Goal: Task Accomplishment & Management: Complete application form

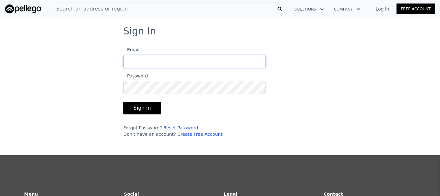
click at [245, 58] on input "Email" at bounding box center [194, 61] width 142 height 13
type input "[PERSON_NAME][EMAIL_ADDRESS][DOMAIN_NAME]"
click at [179, 134] on link "Create Free Account" at bounding box center [199, 133] width 45 height 5
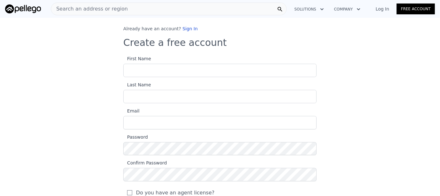
click at [172, 70] on input "First Name" at bounding box center [219, 70] width 193 height 13
type input "[PERSON_NAME]"
type input "Folk"
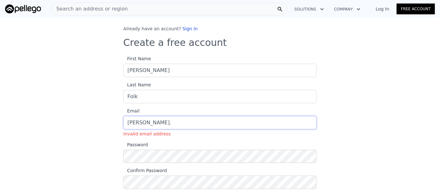
type input "[PERSON_NAME][EMAIL_ADDRESS][DOMAIN_NAME]"
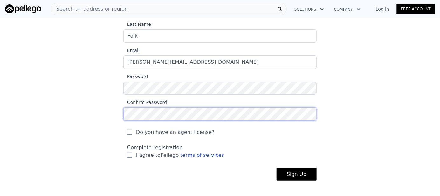
scroll to position [64, 0]
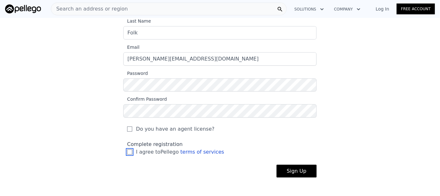
click at [127, 152] on input "I agree to Pellego terms of services" at bounding box center [129, 151] width 5 height 5
checkbox input "true"
click at [289, 168] on button "Sign Up" at bounding box center [297, 170] width 40 height 13
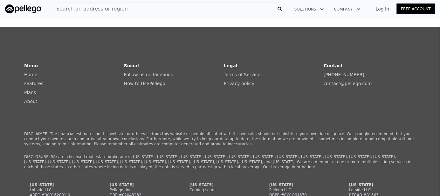
scroll to position [52, 0]
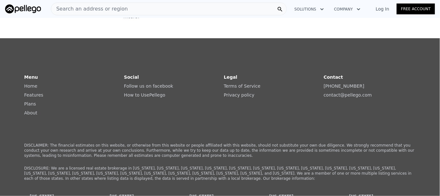
click at [29, 83] on link "Home" at bounding box center [30, 85] width 13 height 5
